Goal: Task Accomplishment & Management: Manage account settings

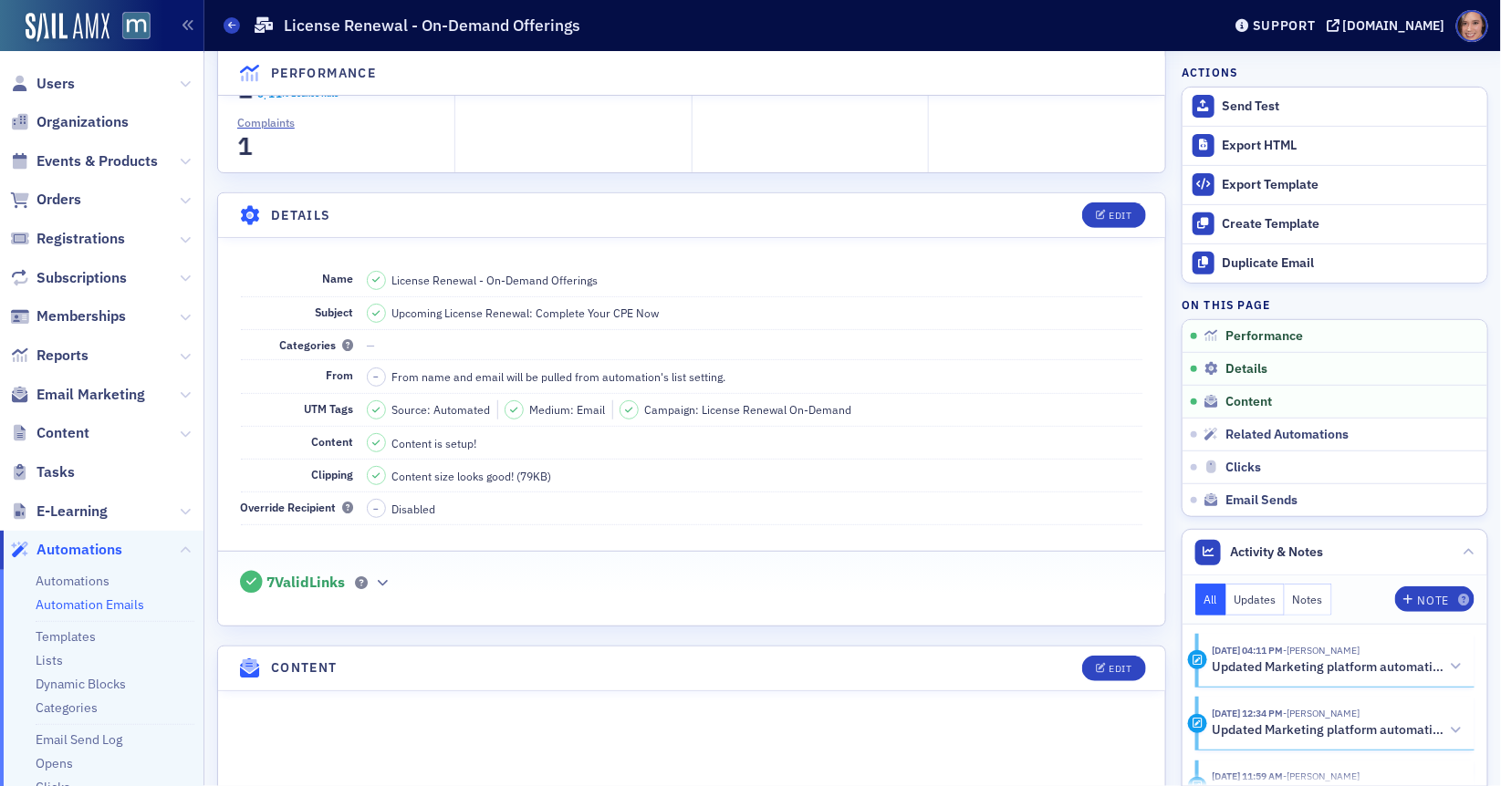
scroll to position [241, 0]
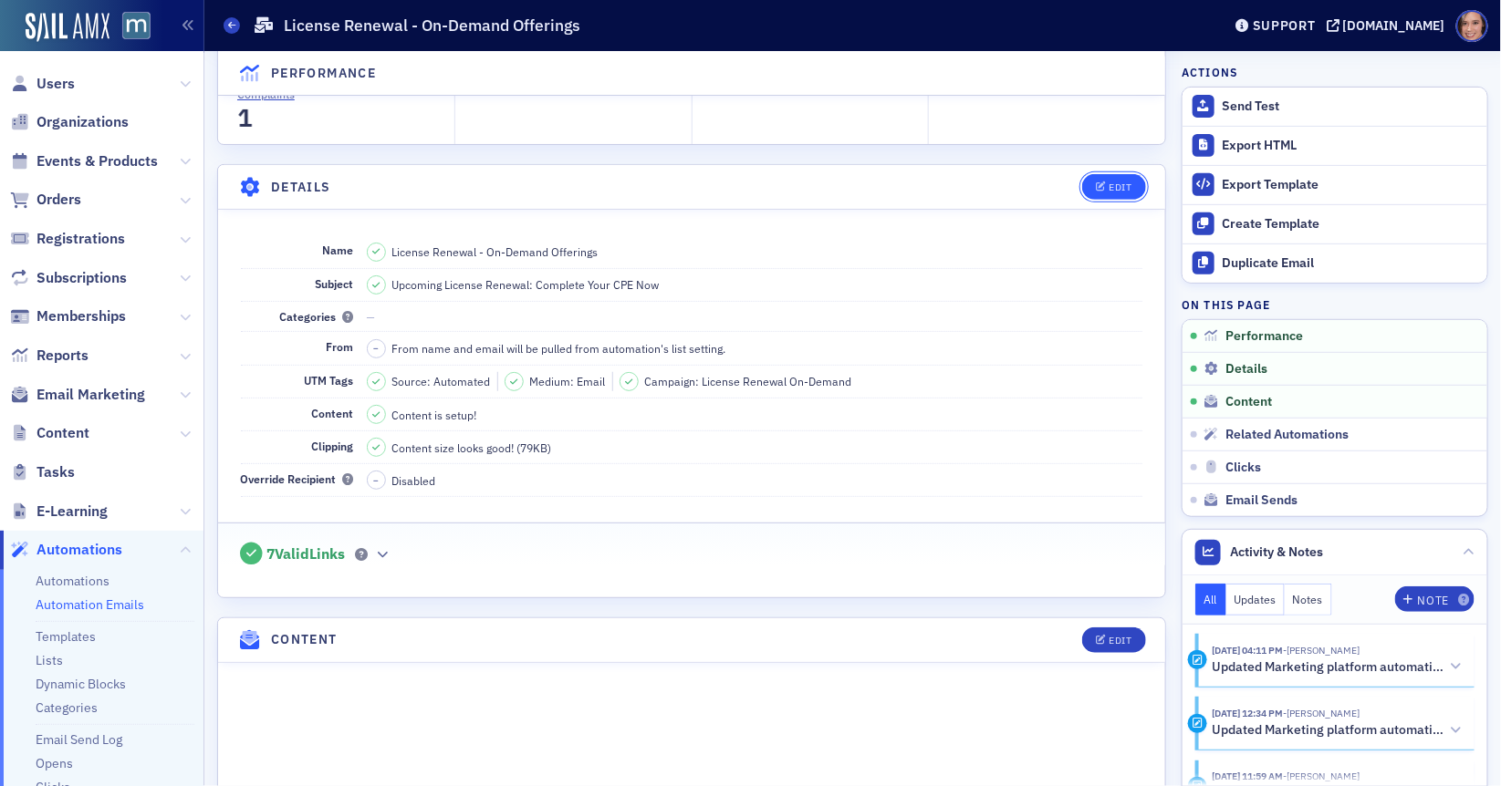
click at [1115, 183] on div "Edit" at bounding box center [1120, 187] width 23 height 10
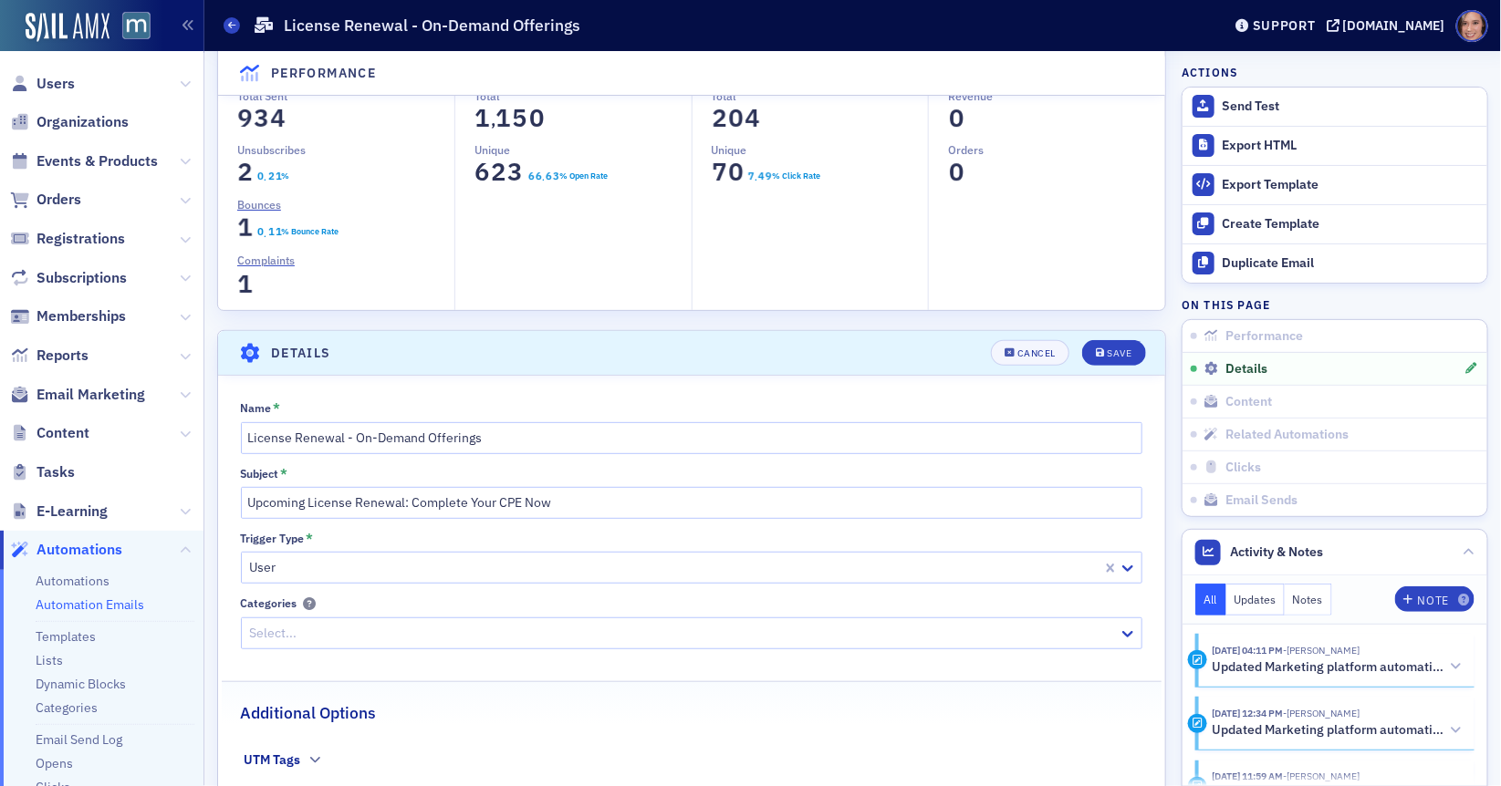
scroll to position [0, 0]
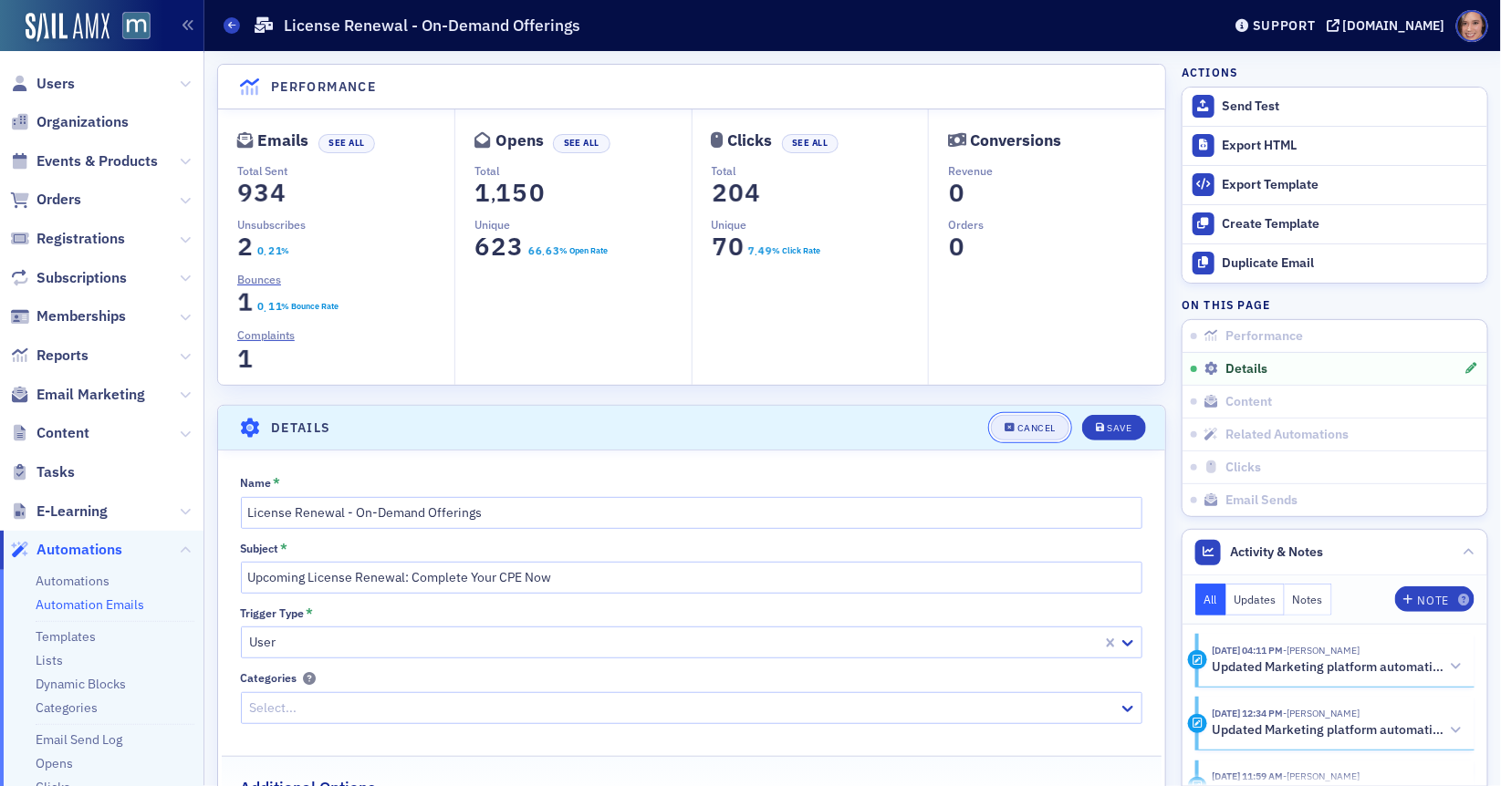
click at [1045, 427] on div "Cancel" at bounding box center [1036, 428] width 38 height 10
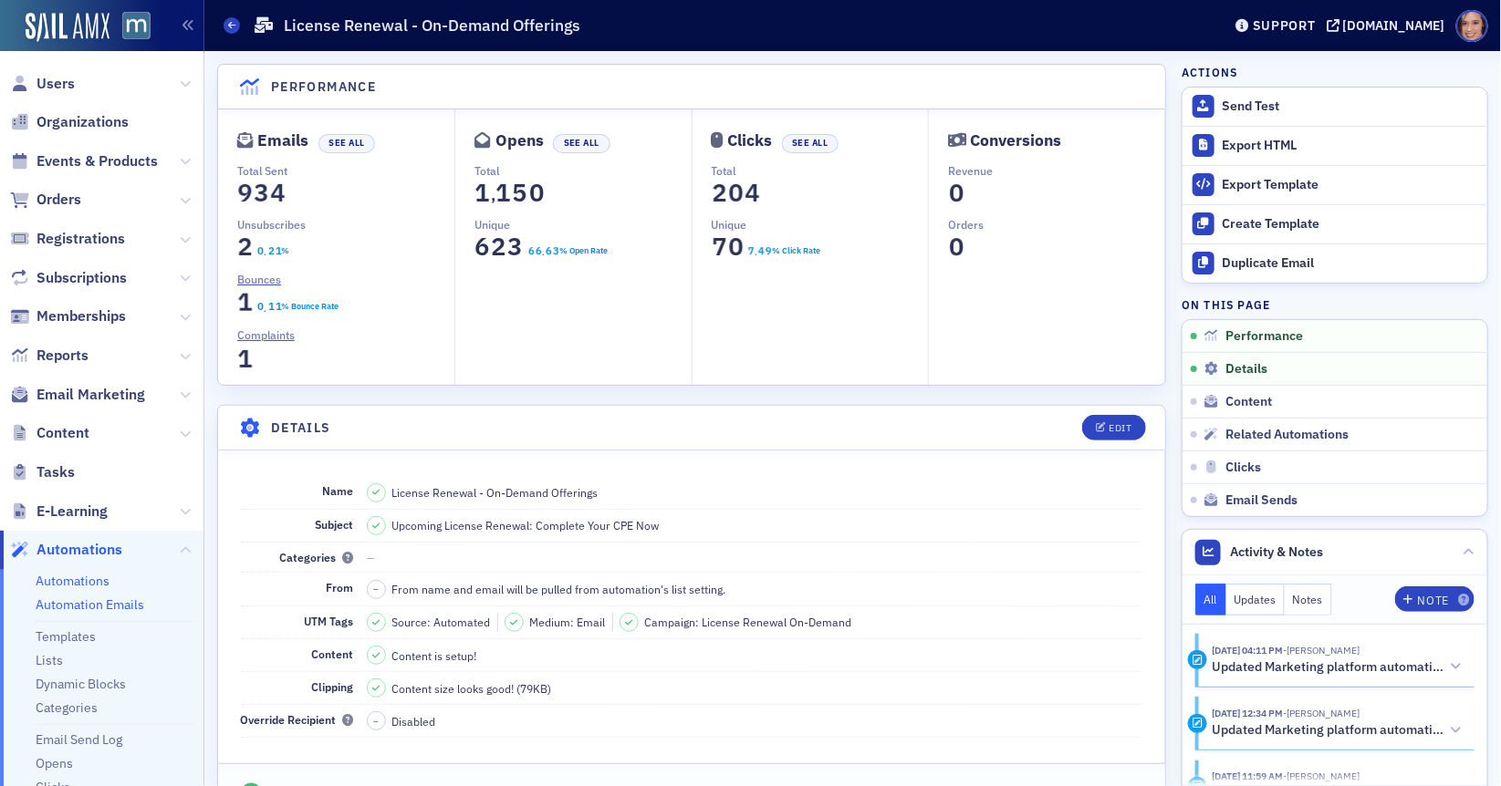
click at [94, 575] on link "Automations" at bounding box center [73, 581] width 74 height 16
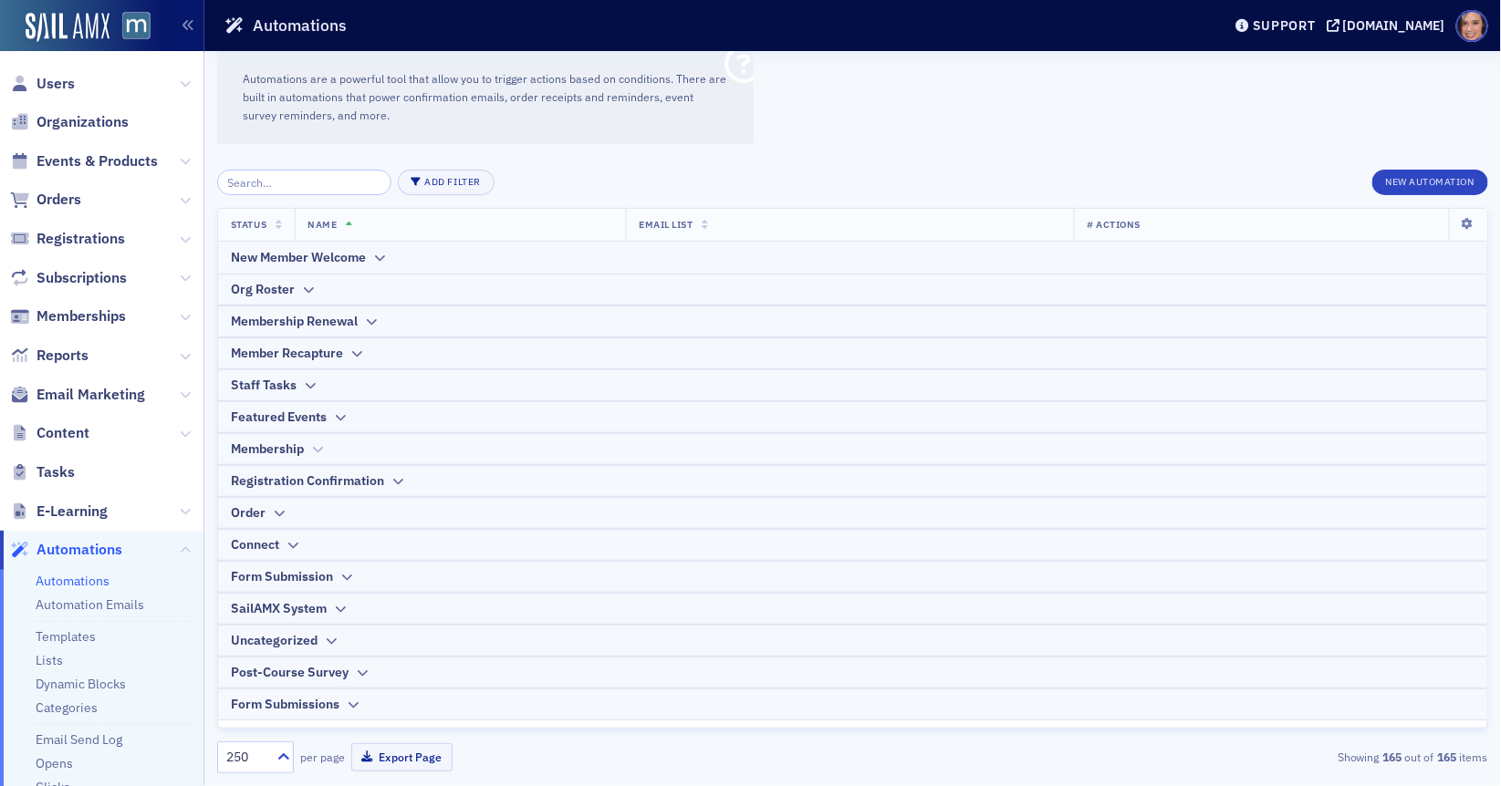
click at [326, 442] on div "Membership" at bounding box center [853, 449] width 1244 height 19
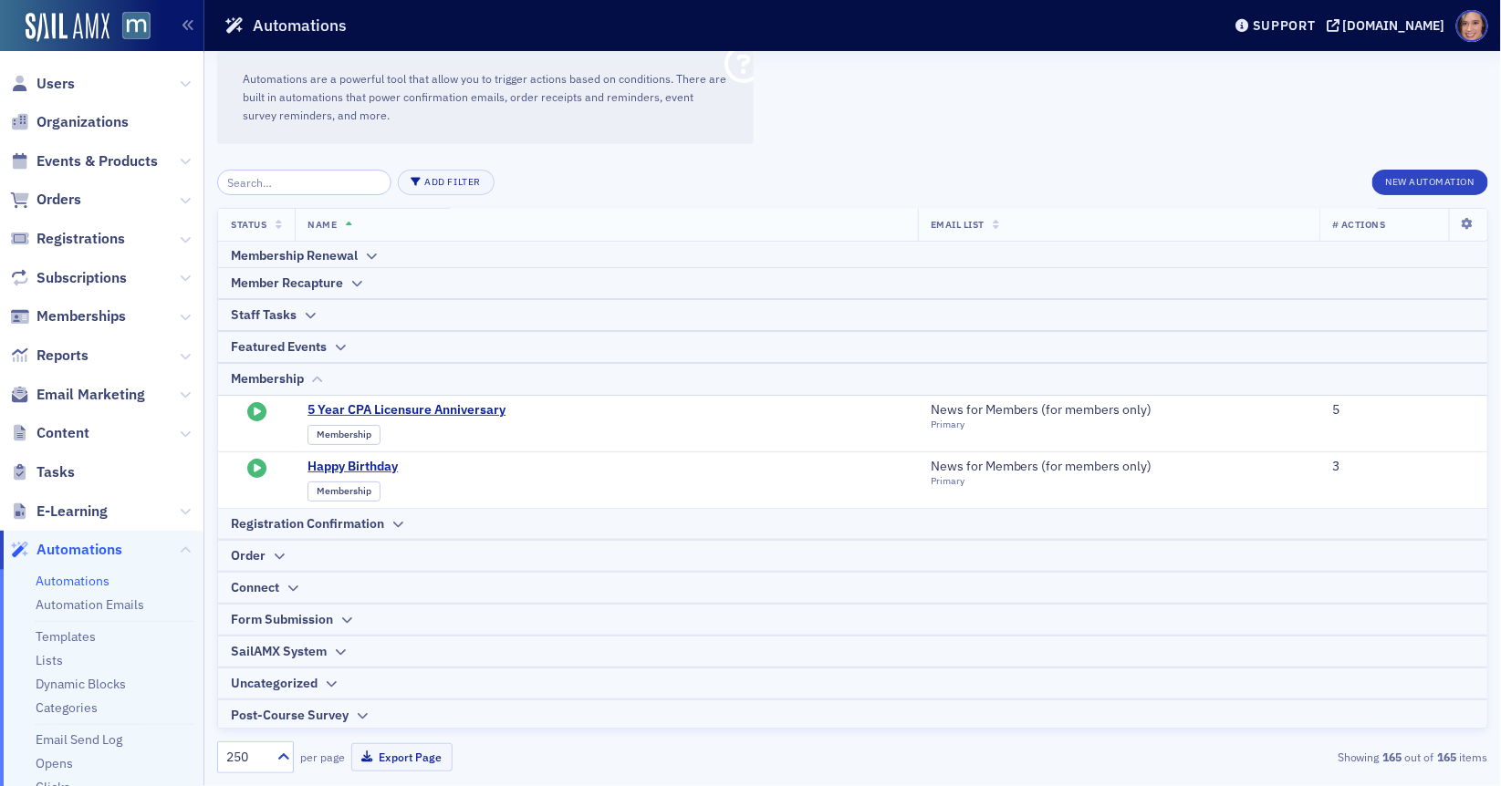
scroll to position [101, 0]
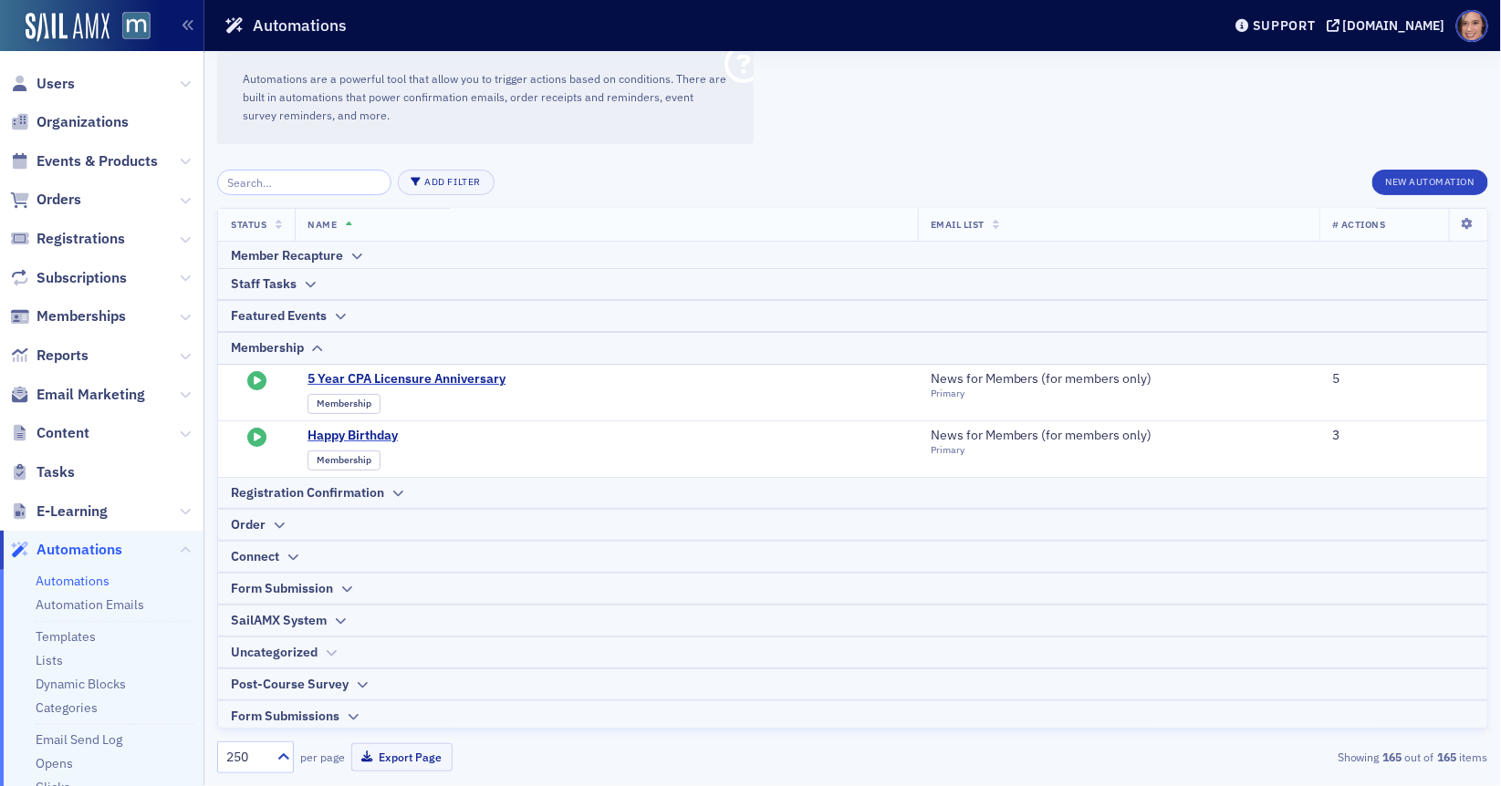
click at [329, 648] on icon at bounding box center [331, 653] width 14 height 11
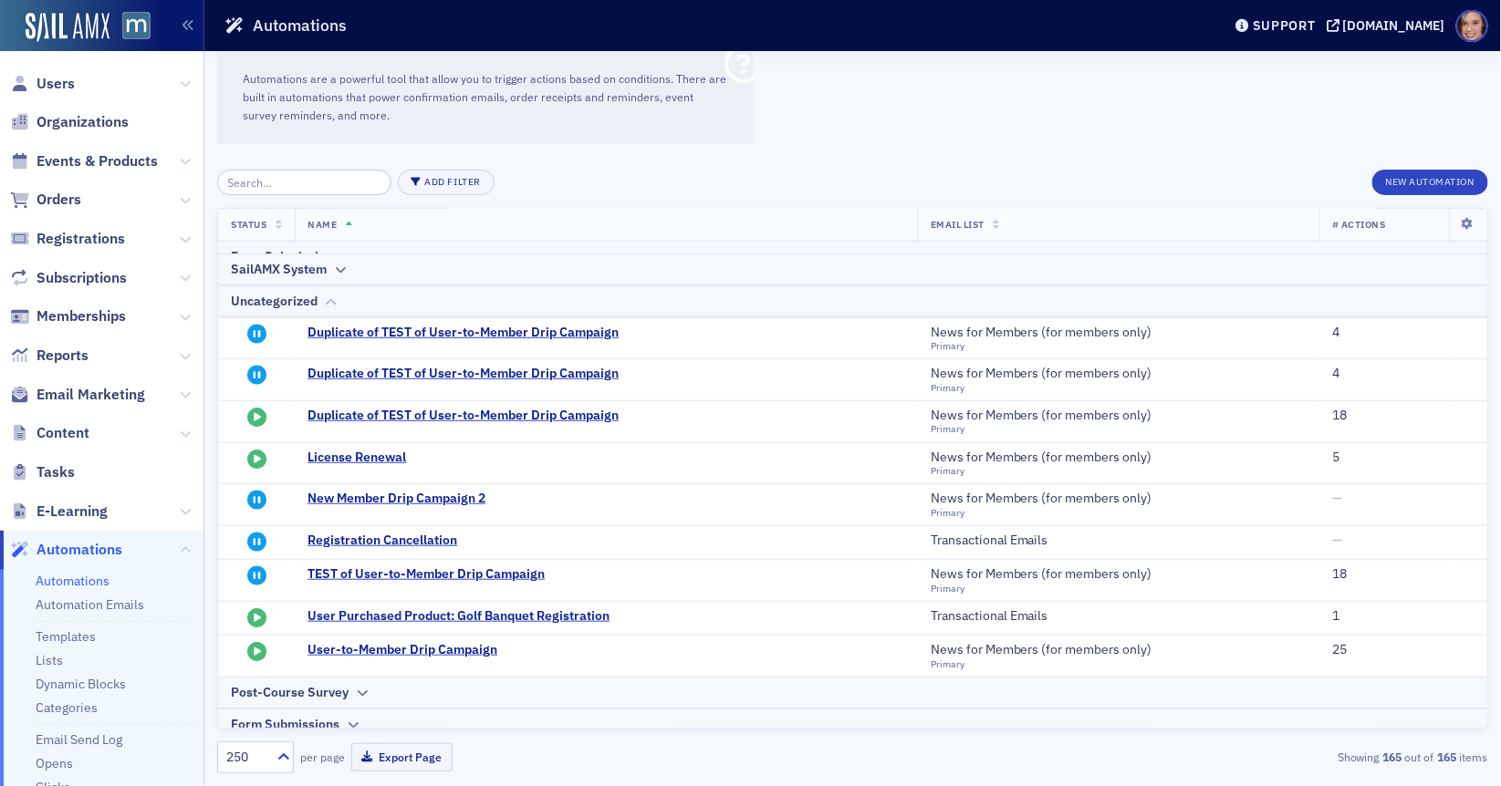
scroll to position [455, 0]
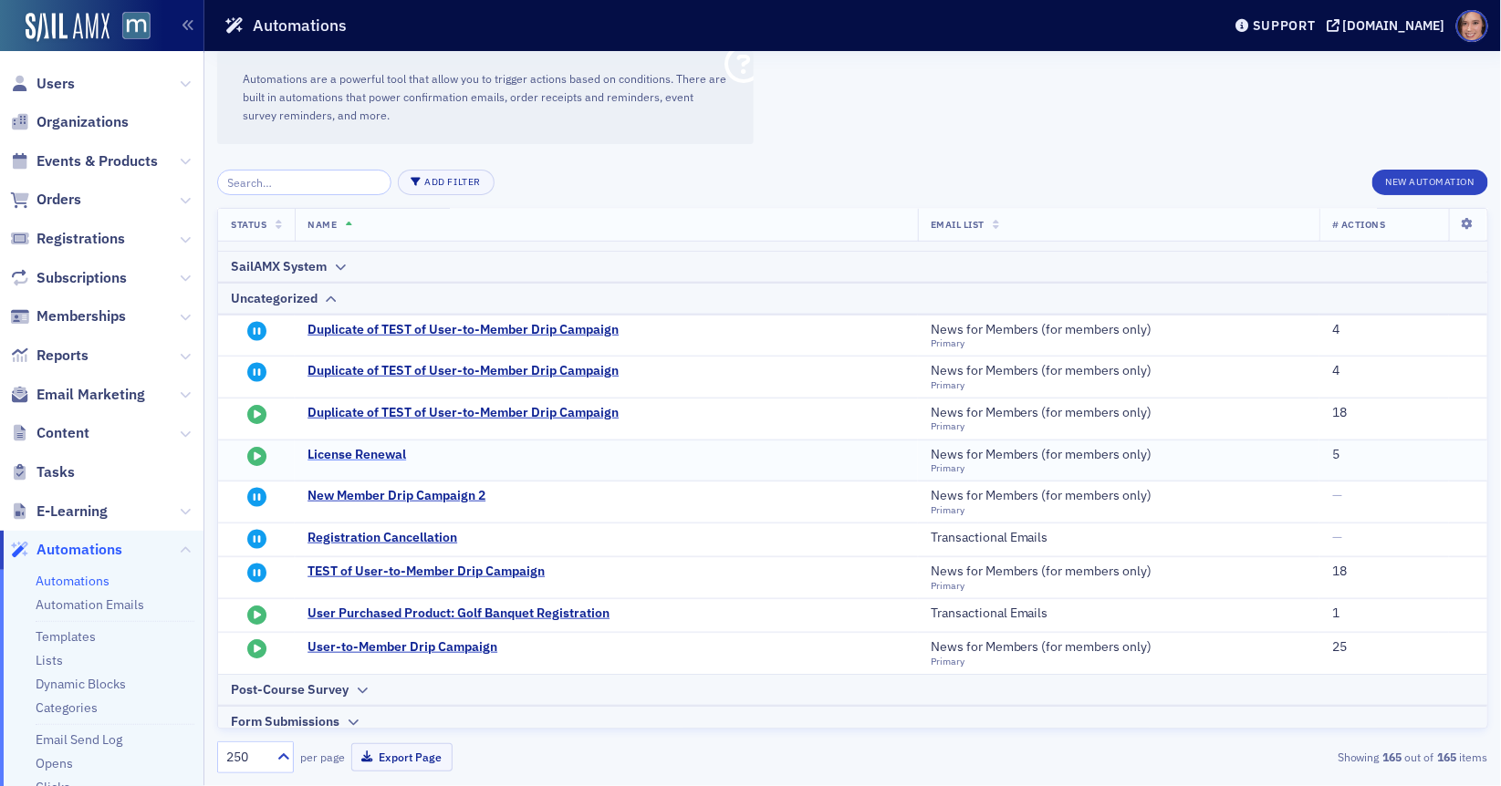
click at [375, 448] on span "License Renewal" at bounding box center [486, 455] width 358 height 16
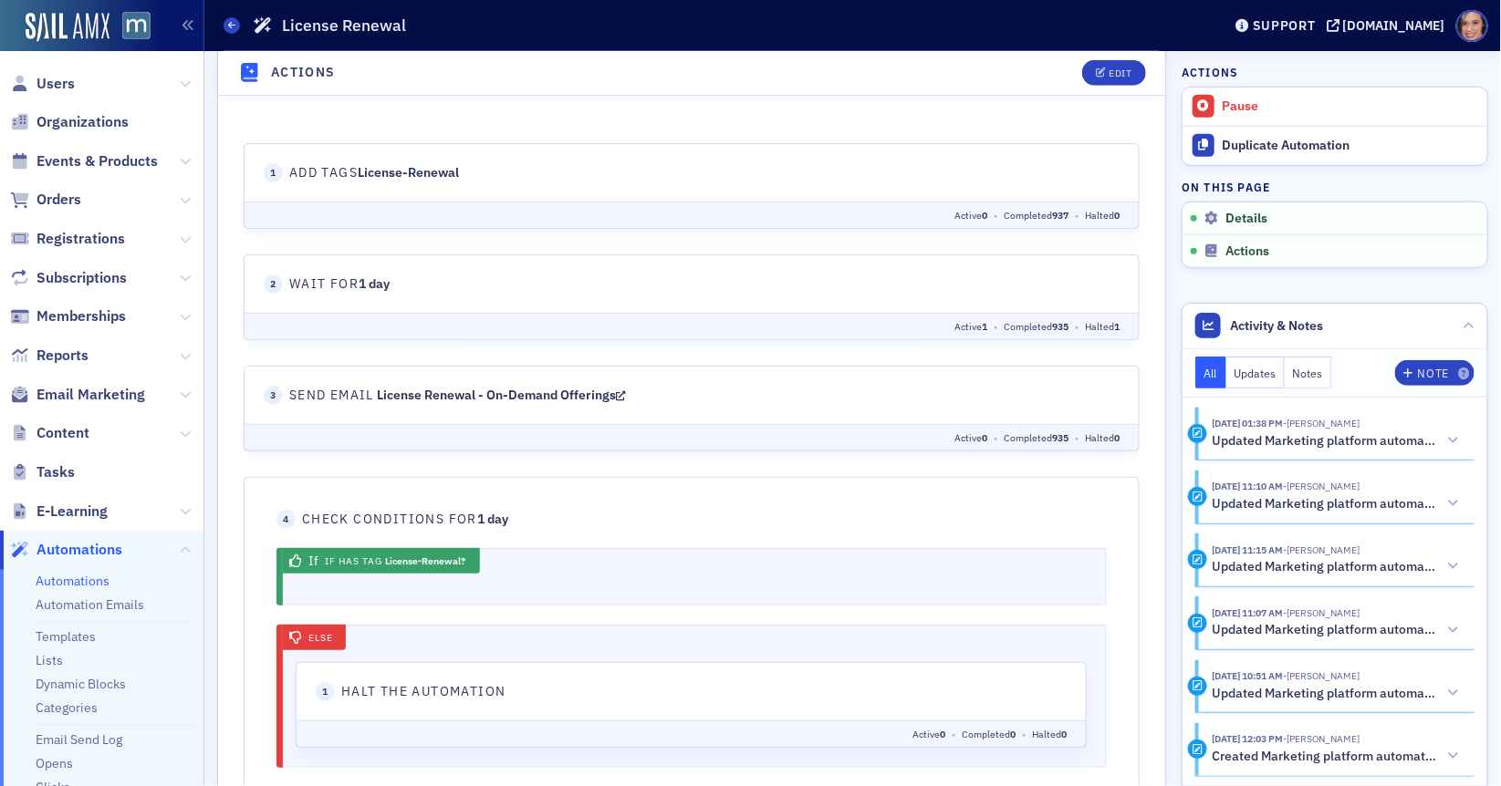
scroll to position [721, 0]
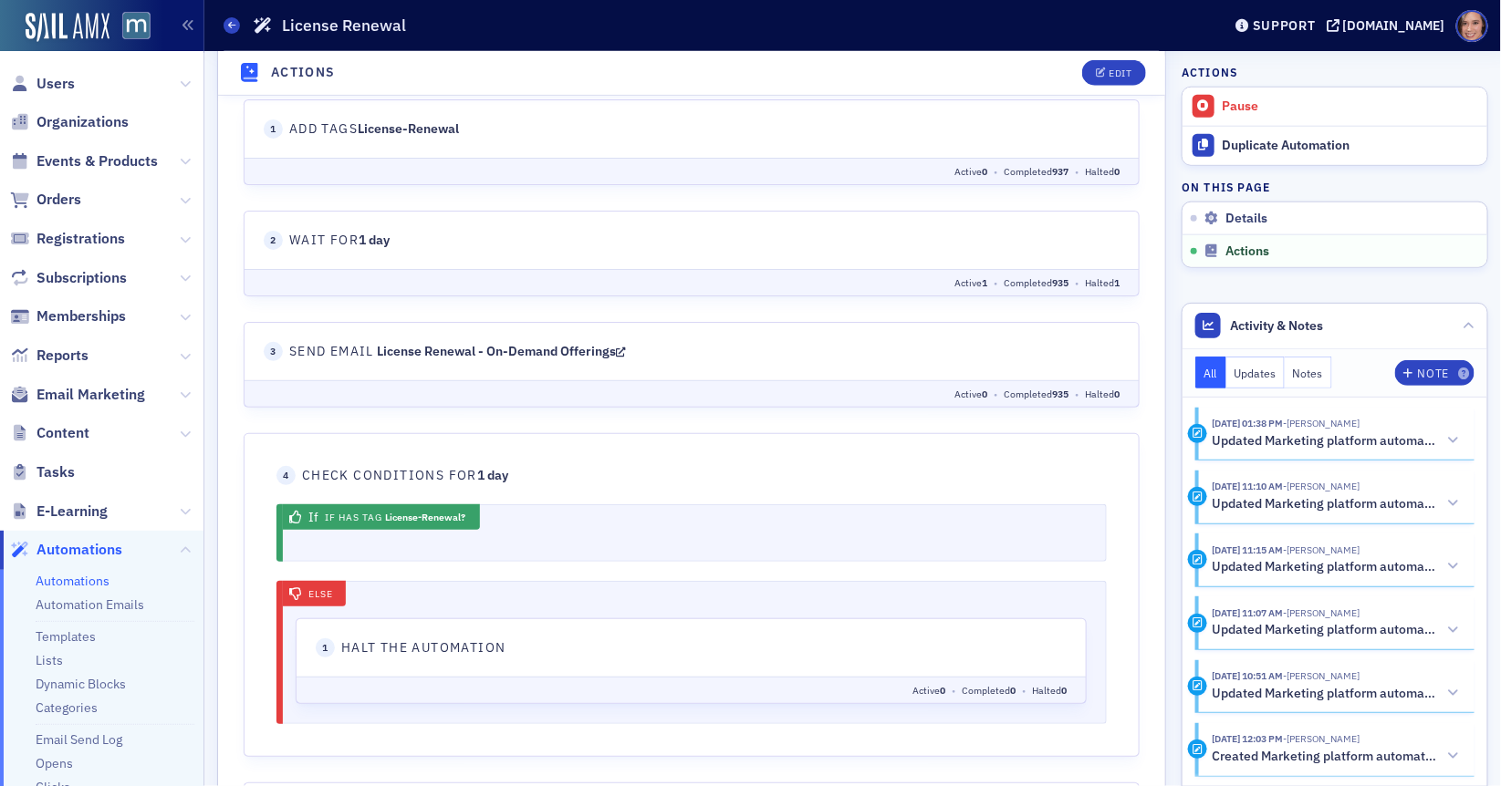
click at [625, 348] on icon at bounding box center [620, 351] width 10 height 13
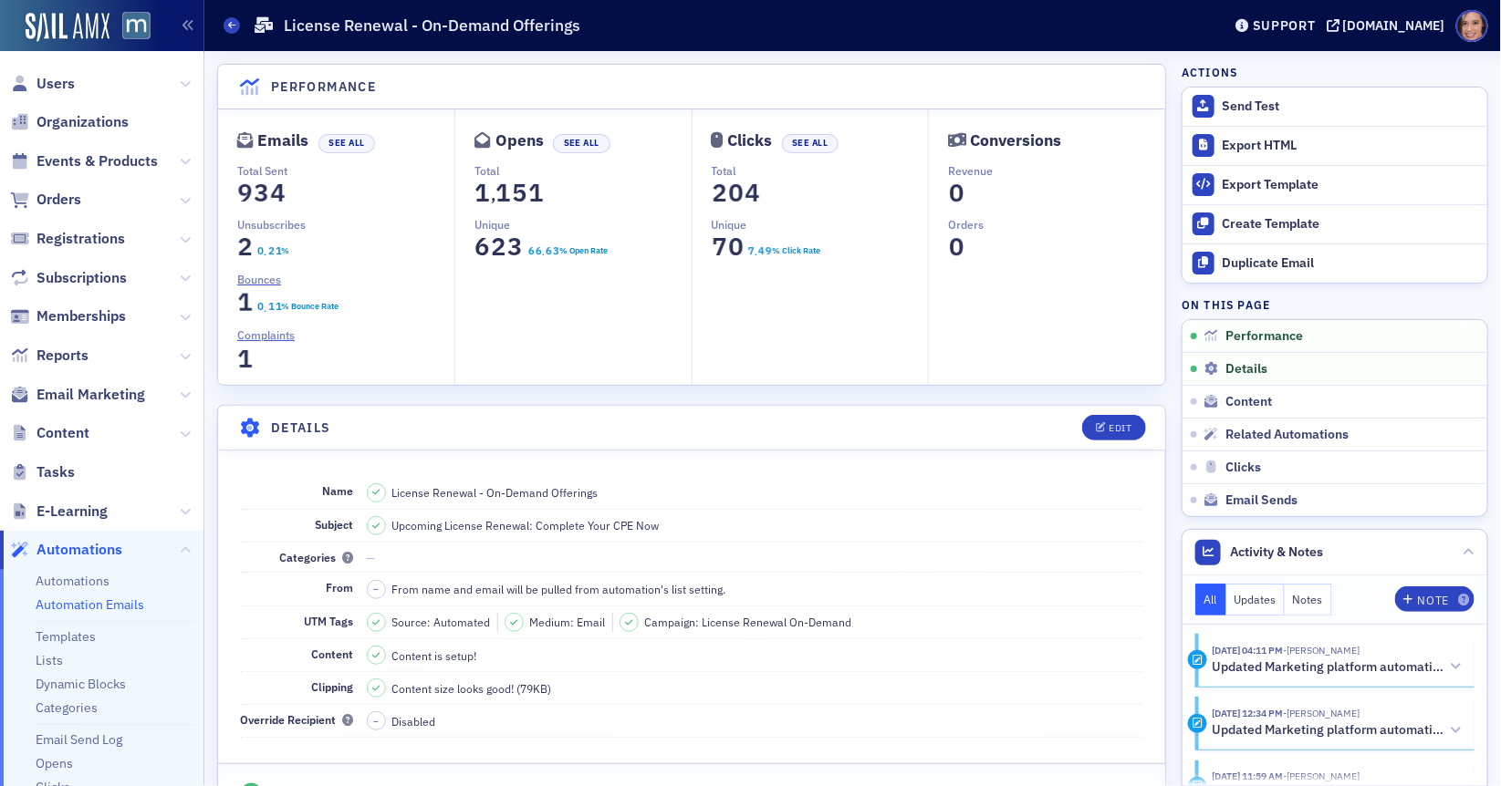
click at [596, 525] on span "Upcoming License Renewal: Complete Your CPE Now" at bounding box center [525, 525] width 267 height 16
copy span "Upcoming License Renewal: Complete Your CPE Now"
